Goal: Task Accomplishment & Management: Manage account settings

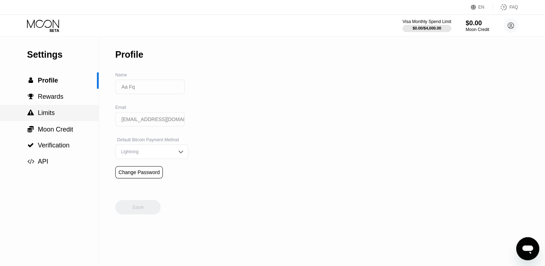
click at [65, 109] on div " Limits" at bounding box center [49, 113] width 99 height 16
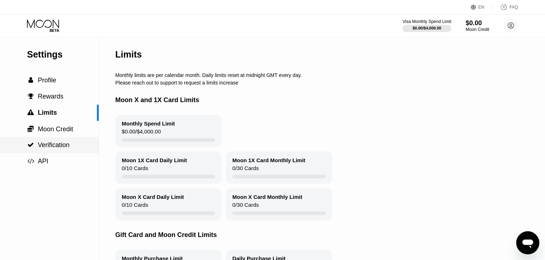
click at [66, 148] on span "Verification" at bounding box center [54, 145] width 32 height 7
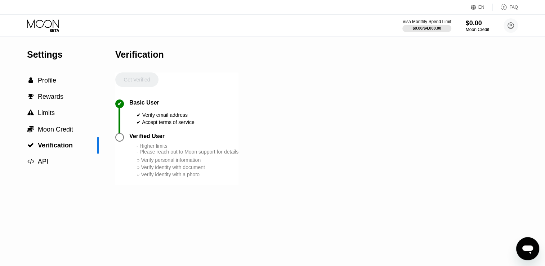
click at [150, 139] on div "Verified User" at bounding box center [146, 136] width 35 height 6
click at [56, 84] on div " Profile" at bounding box center [49, 81] width 99 height 8
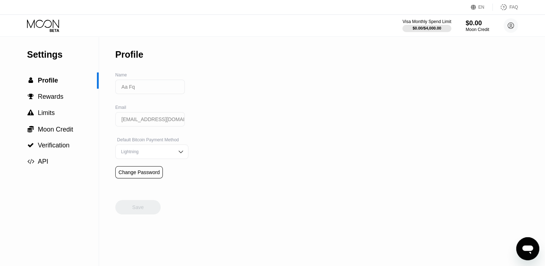
click at [53, 21] on icon at bounding box center [43, 23] width 32 height 8
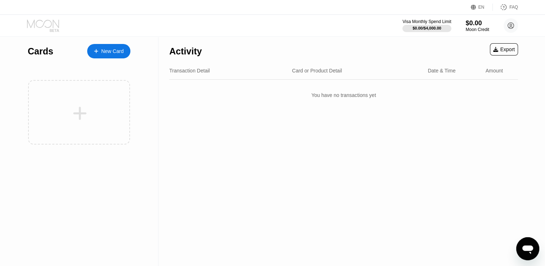
click at [53, 21] on icon at bounding box center [43, 23] width 32 height 8
click at [515, 23] on circle at bounding box center [511, 25] width 14 height 14
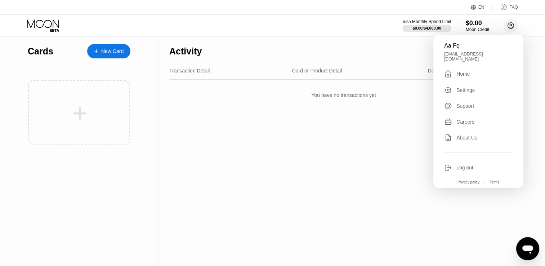
click at [515, 23] on circle at bounding box center [511, 25] width 14 height 14
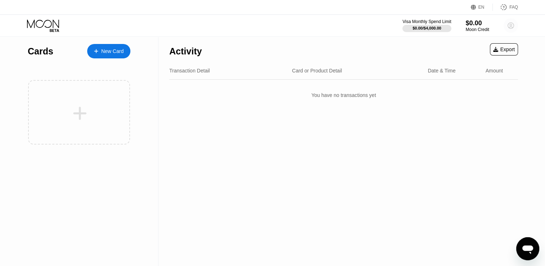
click at [514, 26] on circle at bounding box center [511, 25] width 14 height 14
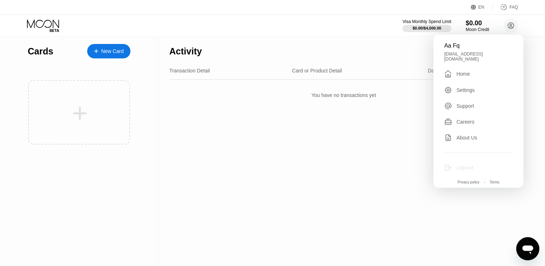
click at [464, 165] on div "Log out" at bounding box center [464, 168] width 17 height 6
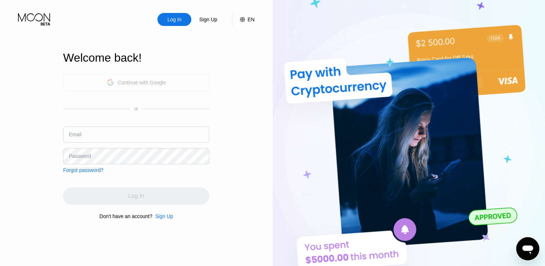
click at [156, 80] on div "Continue with Google" at bounding box center [142, 83] width 48 height 6
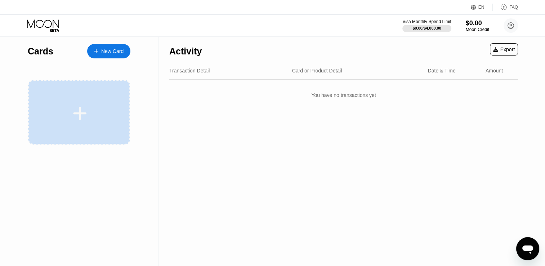
click at [105, 105] on div at bounding box center [79, 113] width 89 height 16
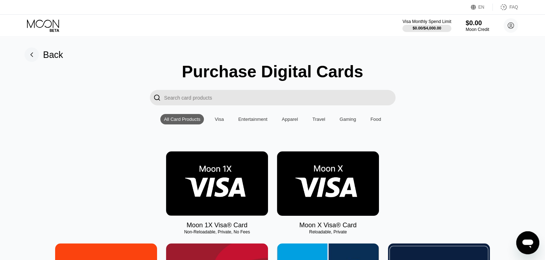
click at [323, 190] on img at bounding box center [328, 184] width 102 height 64
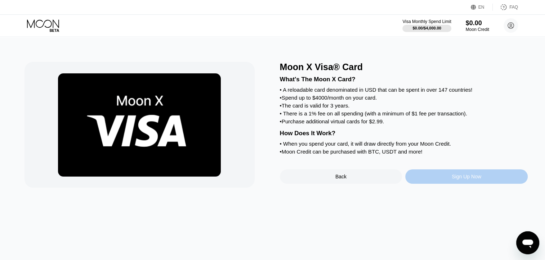
click at [471, 180] on div "Sign Up Now" at bounding box center [467, 177] width 30 height 6
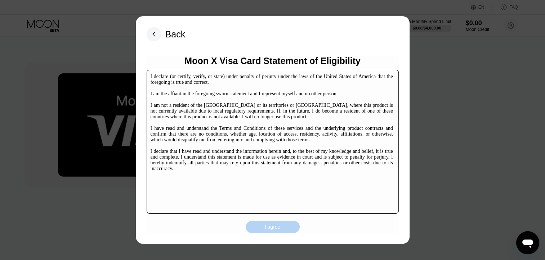
click at [290, 233] on div "I agree" at bounding box center [273, 227] width 54 height 12
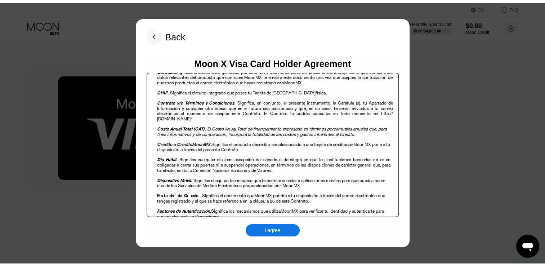
scroll to position [288, 0]
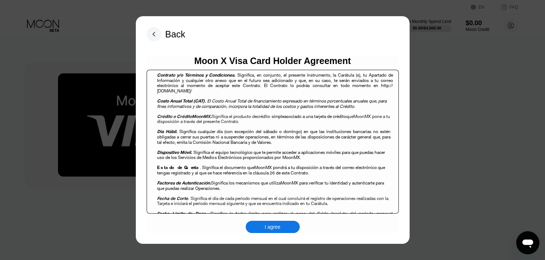
click at [262, 230] on div "I agree" at bounding box center [273, 227] width 54 height 12
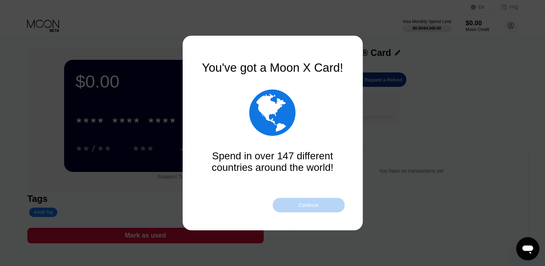
click at [295, 207] on div "Continue" at bounding box center [309, 205] width 72 height 14
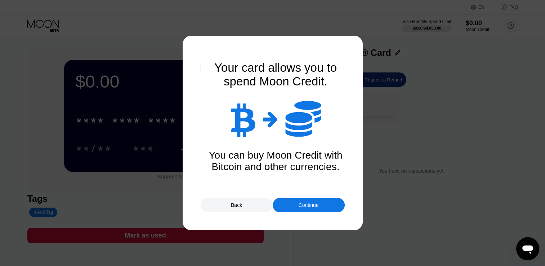
click at [295, 207] on div "Continue" at bounding box center [309, 205] width 72 height 14
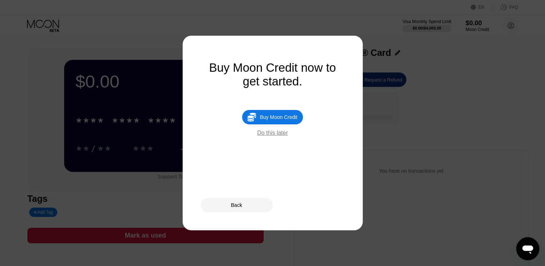
click at [280, 136] on div "Do this later" at bounding box center [272, 133] width 31 height 6
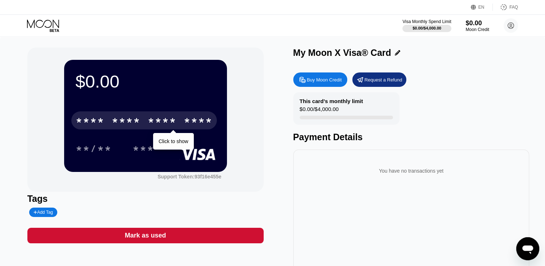
click at [134, 126] on div "* * * *" at bounding box center [126, 122] width 29 height 12
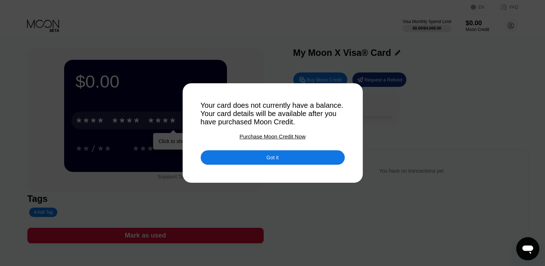
click at [274, 159] on div "Got it" at bounding box center [273, 157] width 12 height 6
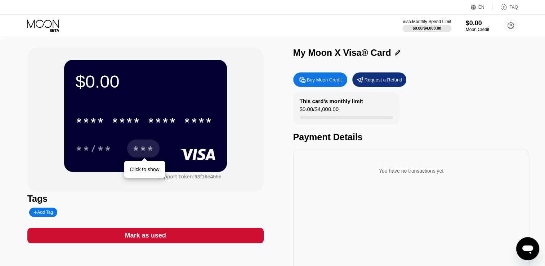
click at [143, 153] on div "***" at bounding box center [144, 150] width 22 height 12
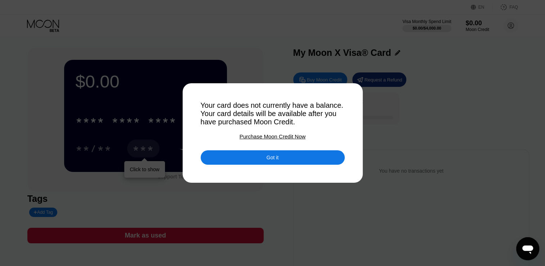
click at [429, 127] on div at bounding box center [275, 133] width 551 height 266
click at [304, 161] on div "Got it" at bounding box center [273, 157] width 144 height 14
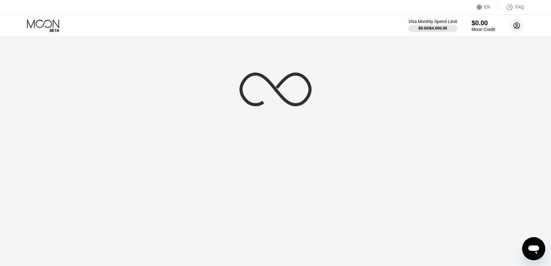
click at [513, 28] on circle at bounding box center [516, 25] width 14 height 14
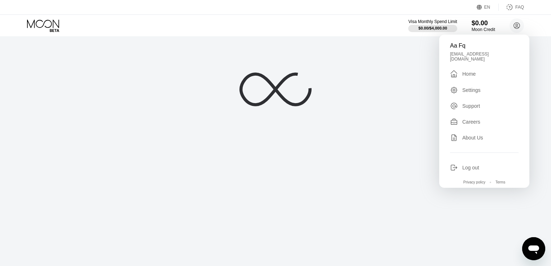
click at [464, 169] on div "Aa Fq sonata7106@gmail.com  Home Settings Support Careers About Us Log out Pri…" at bounding box center [484, 111] width 90 height 153
click at [469, 165] on div "Log out" at bounding box center [470, 168] width 17 height 6
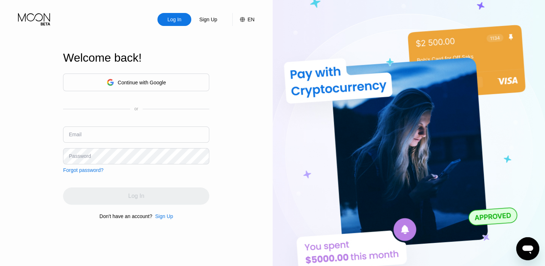
click at [135, 83] on div "Continue with Google" at bounding box center [142, 83] width 48 height 6
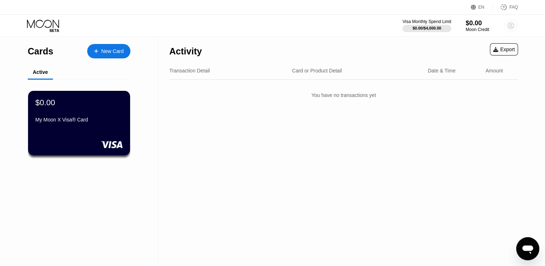
click at [517, 24] on circle at bounding box center [511, 25] width 14 height 14
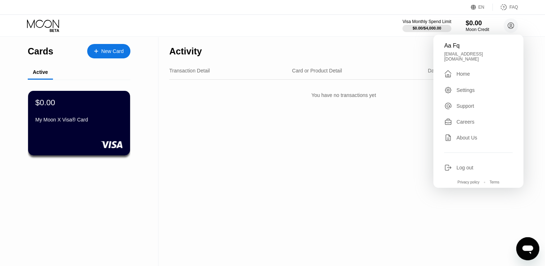
click at [464, 165] on div "Log out" at bounding box center [464, 168] width 17 height 6
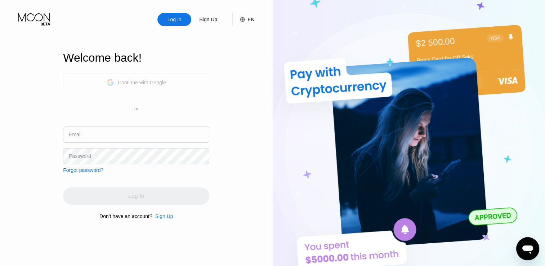
click at [147, 80] on div "Continue with Google" at bounding box center [142, 83] width 48 height 6
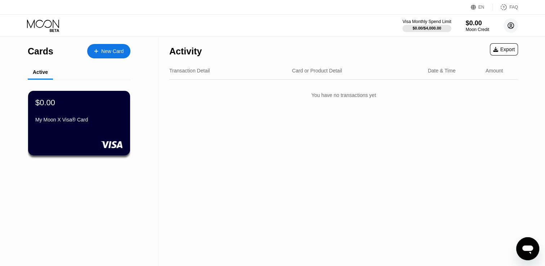
click at [514, 24] on circle at bounding box center [511, 25] width 14 height 14
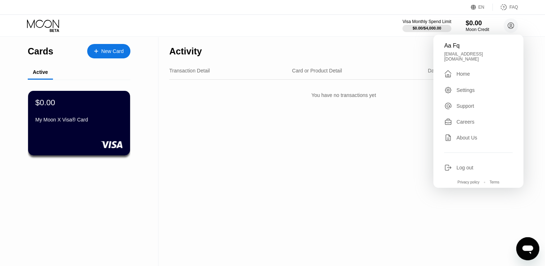
click at [465, 158] on div "Aa Fq [EMAIL_ADDRESS][DOMAIN_NAME]  Home Settings Support Careers About Us Log…" at bounding box center [478, 111] width 90 height 153
click at [470, 165] on div "Log out" at bounding box center [464, 168] width 17 height 6
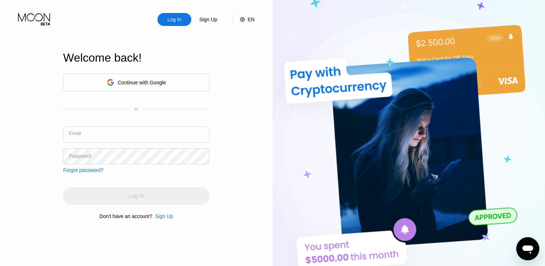
click at [103, 135] on input "text" at bounding box center [136, 134] width 146 height 16
type input "mrthakurfocus@gmail.com"
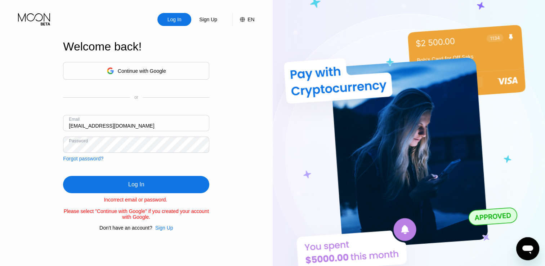
click at [161, 65] on div "Continue with Google" at bounding box center [136, 70] width 59 height 11
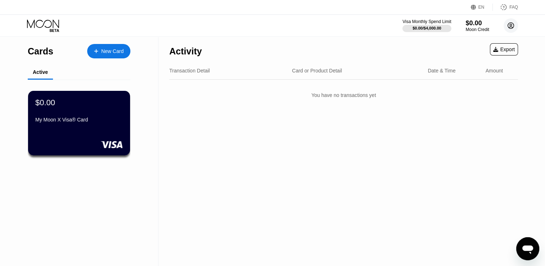
click at [510, 24] on icon at bounding box center [511, 26] width 4 height 4
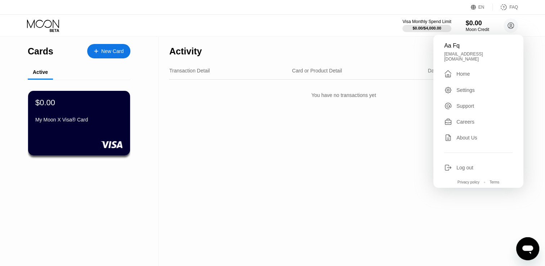
click at [471, 165] on div "Log out" at bounding box center [464, 168] width 17 height 6
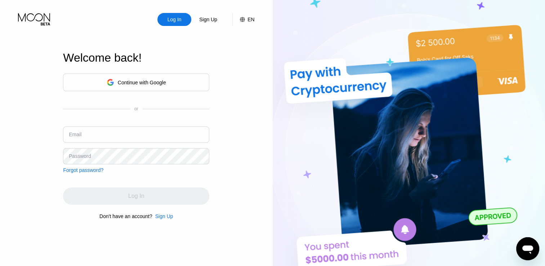
click at [161, 82] on div "Continue with Google" at bounding box center [142, 83] width 48 height 6
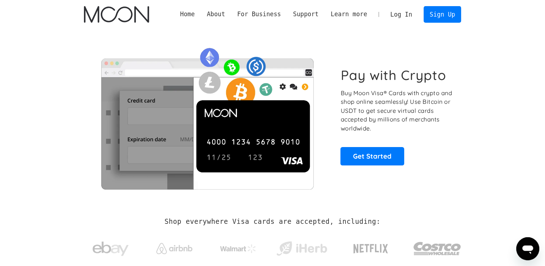
click at [405, 14] on link "Log In" at bounding box center [401, 14] width 34 height 16
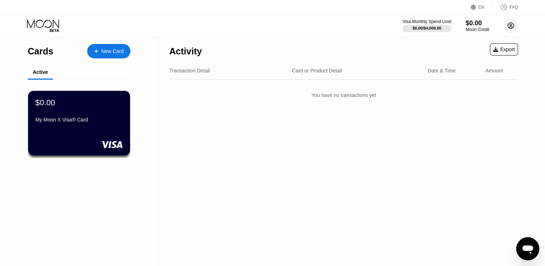
click at [516, 25] on circle at bounding box center [511, 25] width 14 height 14
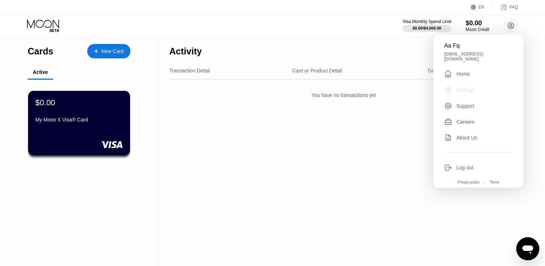
click at [467, 89] on div "Settings" at bounding box center [465, 90] width 18 height 6
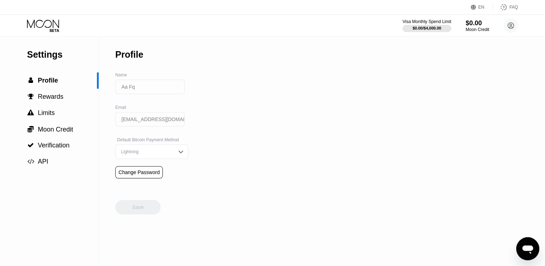
click at [164, 123] on input "sonata7106@gmail.com" at bounding box center [150, 119] width 70 height 14
click at [174, 122] on input "sonata7106@gmail.com" at bounding box center [150, 119] width 70 height 14
click at [150, 175] on div "Change Password" at bounding box center [139, 172] width 41 height 6
click at [512, 29] on circle at bounding box center [511, 25] width 14 height 14
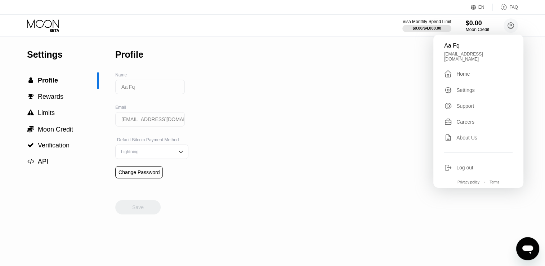
click at [463, 169] on div "Aa Fq sonata7106@gmail.com  Home Settings Support Careers About Us Log out Pri…" at bounding box center [478, 111] width 90 height 153
click at [463, 165] on div "Log out" at bounding box center [464, 168] width 17 height 6
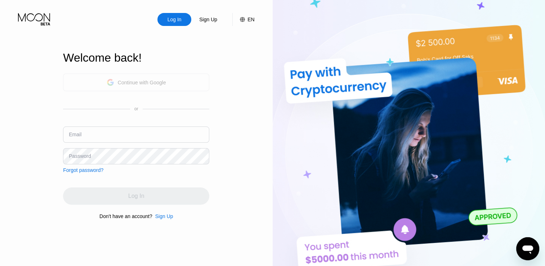
click at [160, 82] on div "Continue with Google" at bounding box center [142, 83] width 48 height 6
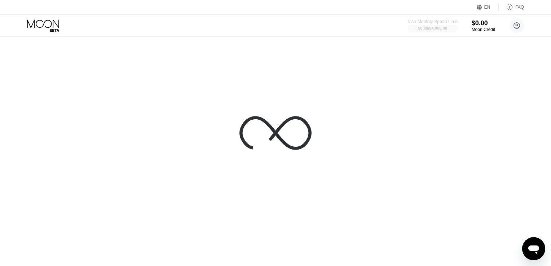
click at [451, 28] on div at bounding box center [432, 28] width 50 height 7
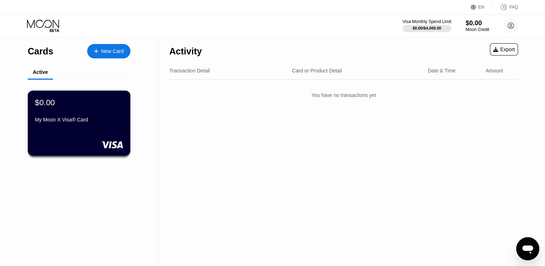
click at [106, 110] on div "$0.00 My Moon X Visa® Card" at bounding box center [79, 112] width 88 height 28
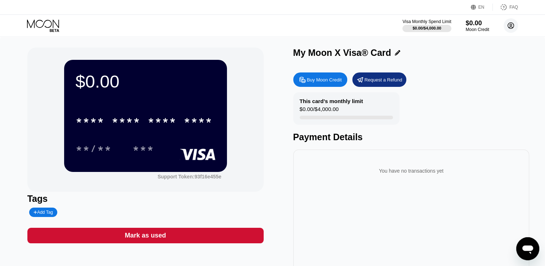
click at [512, 27] on icon at bounding box center [511, 26] width 4 height 4
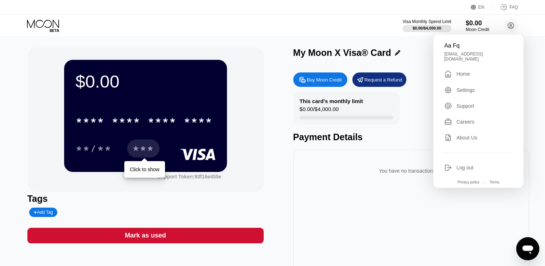
scroll to position [36, 0]
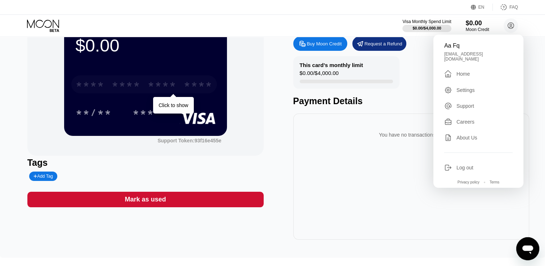
click at [135, 89] on div "* * * *" at bounding box center [126, 86] width 29 height 12
